Goal: Task Accomplishment & Management: Manage account settings

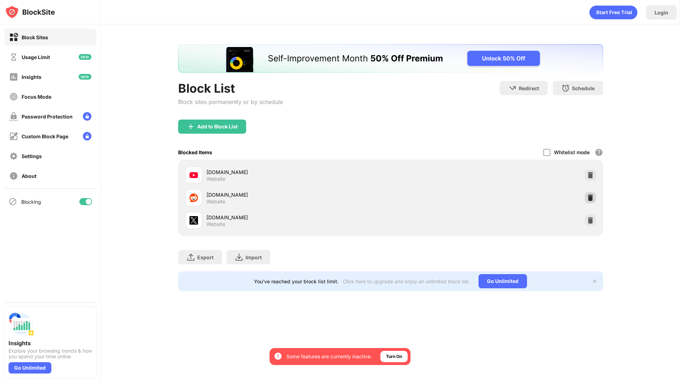
click at [590, 194] on img at bounding box center [590, 197] width 7 height 7
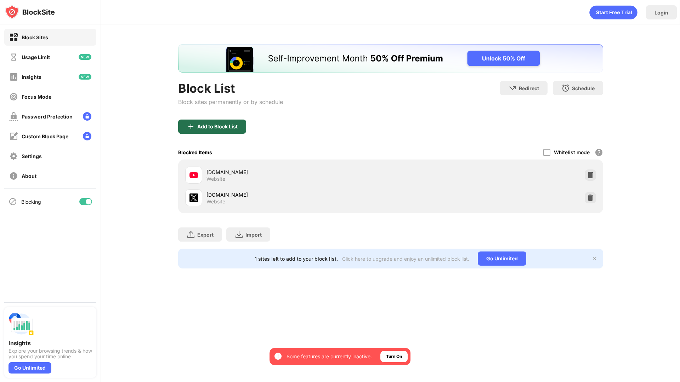
click at [199, 121] on div "Add to Block List" at bounding box center [212, 127] width 68 height 14
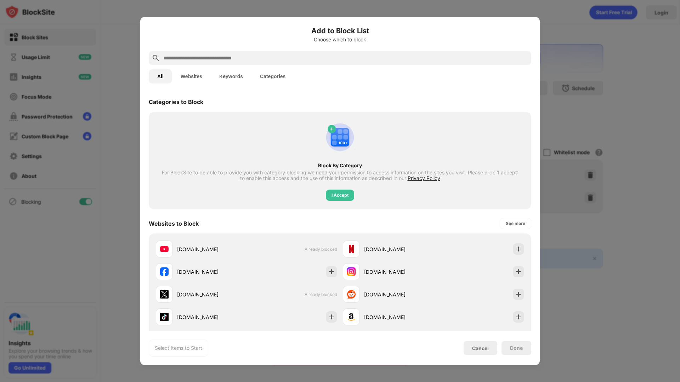
click at [193, 73] on button "Websites" at bounding box center [191, 76] width 39 height 14
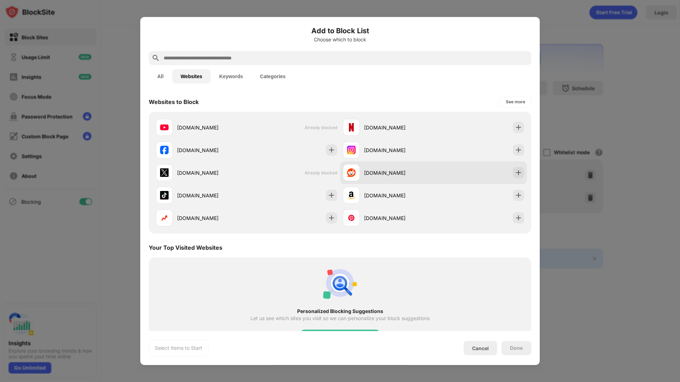
click at [374, 170] on div "reddit.com" at bounding box center [398, 172] width 69 height 7
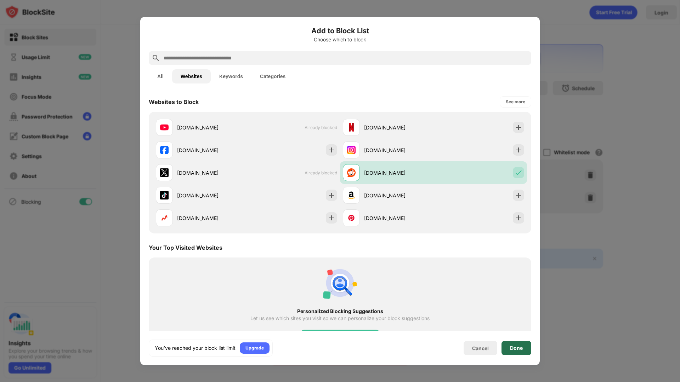
click at [506, 349] on div "Done" at bounding box center [516, 348] width 30 height 14
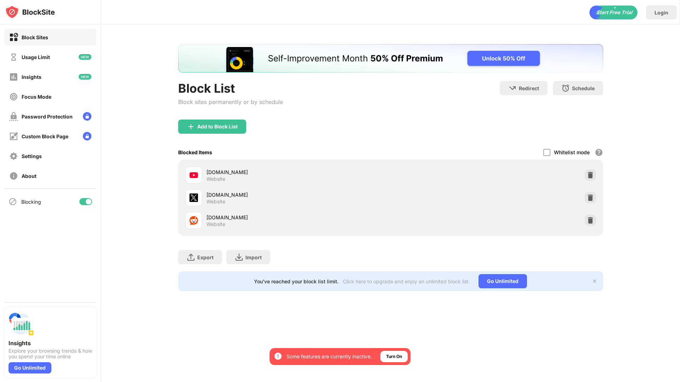
click at [550, 333] on div "Login Block List Block sites permanently or by schedule Redirect Choose a site …" at bounding box center [390, 191] width 579 height 382
click at [589, 218] on img at bounding box center [590, 220] width 7 height 7
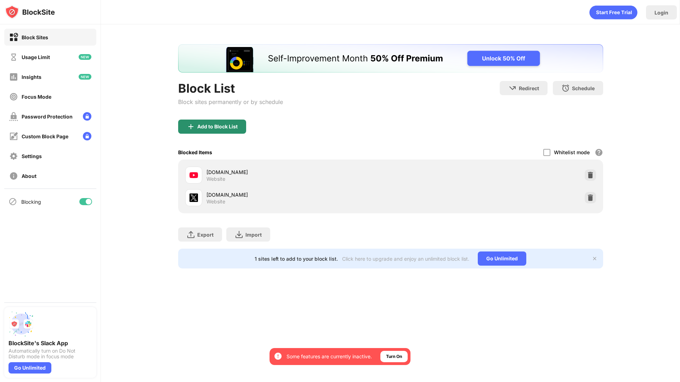
click at [231, 124] on div "Add to Block List" at bounding box center [217, 127] width 40 height 6
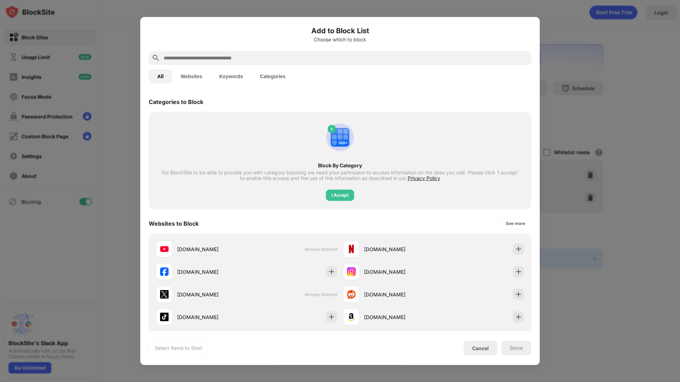
click at [190, 78] on button "Websites" at bounding box center [191, 76] width 39 height 14
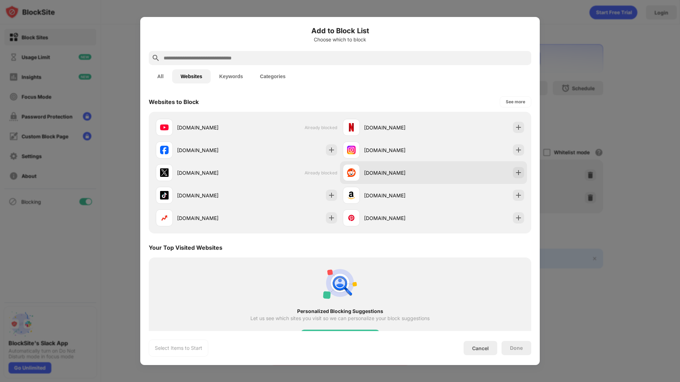
click at [404, 179] on div "reddit.com" at bounding box center [388, 172] width 91 height 17
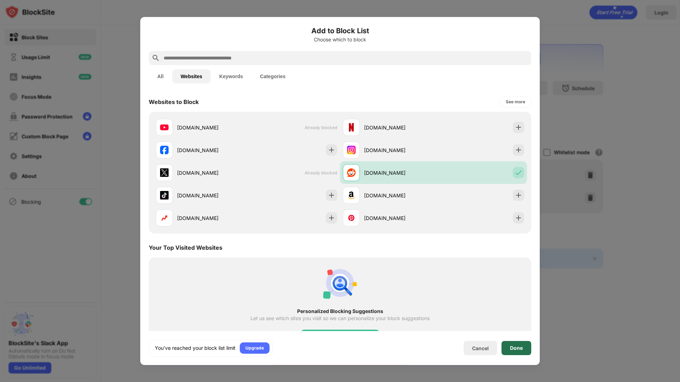
click at [521, 347] on div "Done" at bounding box center [516, 349] width 13 height 6
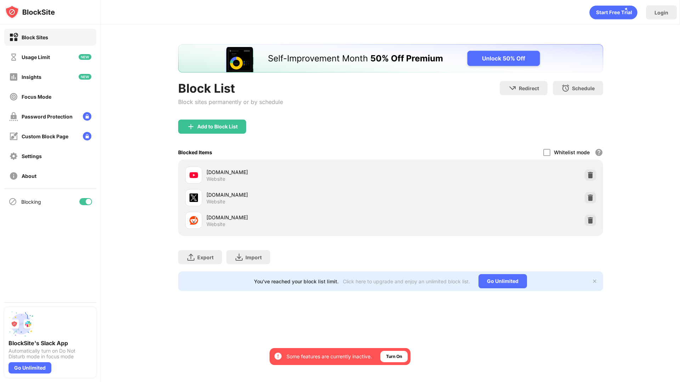
click at [544, 331] on div "Login Block List Block sites permanently or by schedule Redirect Choose a site …" at bounding box center [390, 191] width 579 height 382
